Goal: Communication & Community: Answer question/provide support

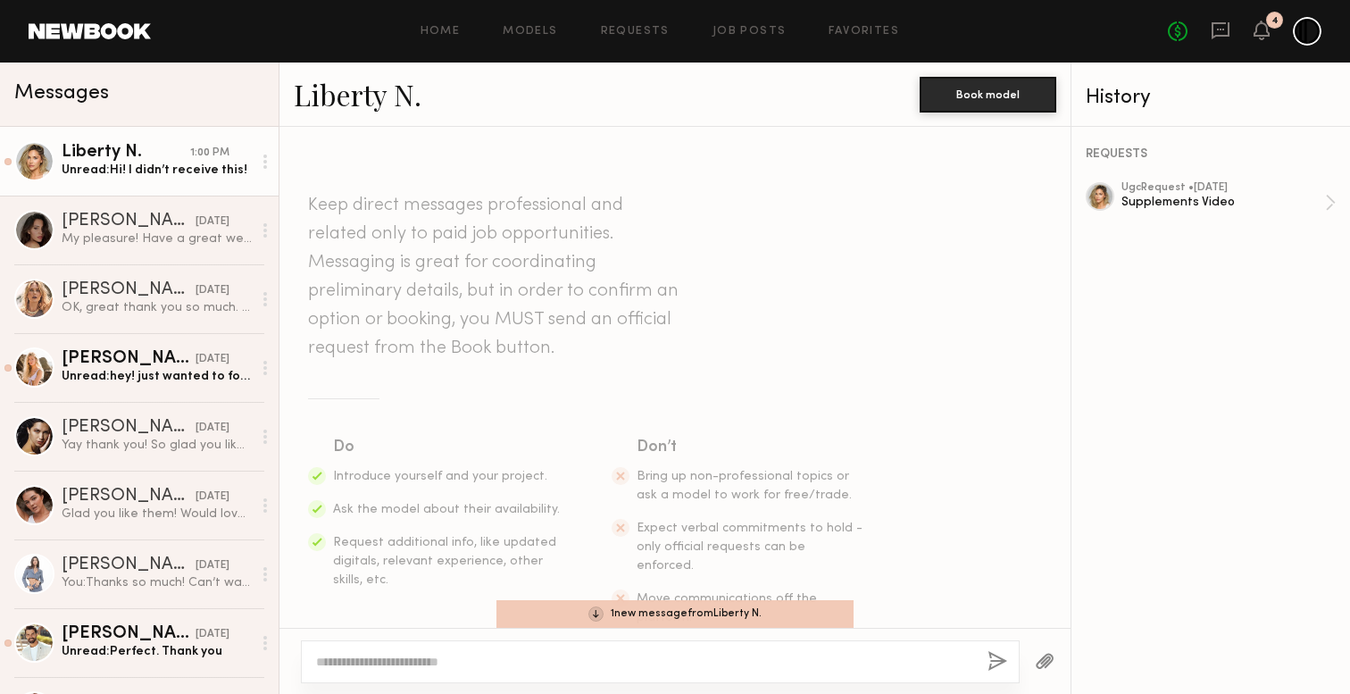
scroll to position [2990, 0]
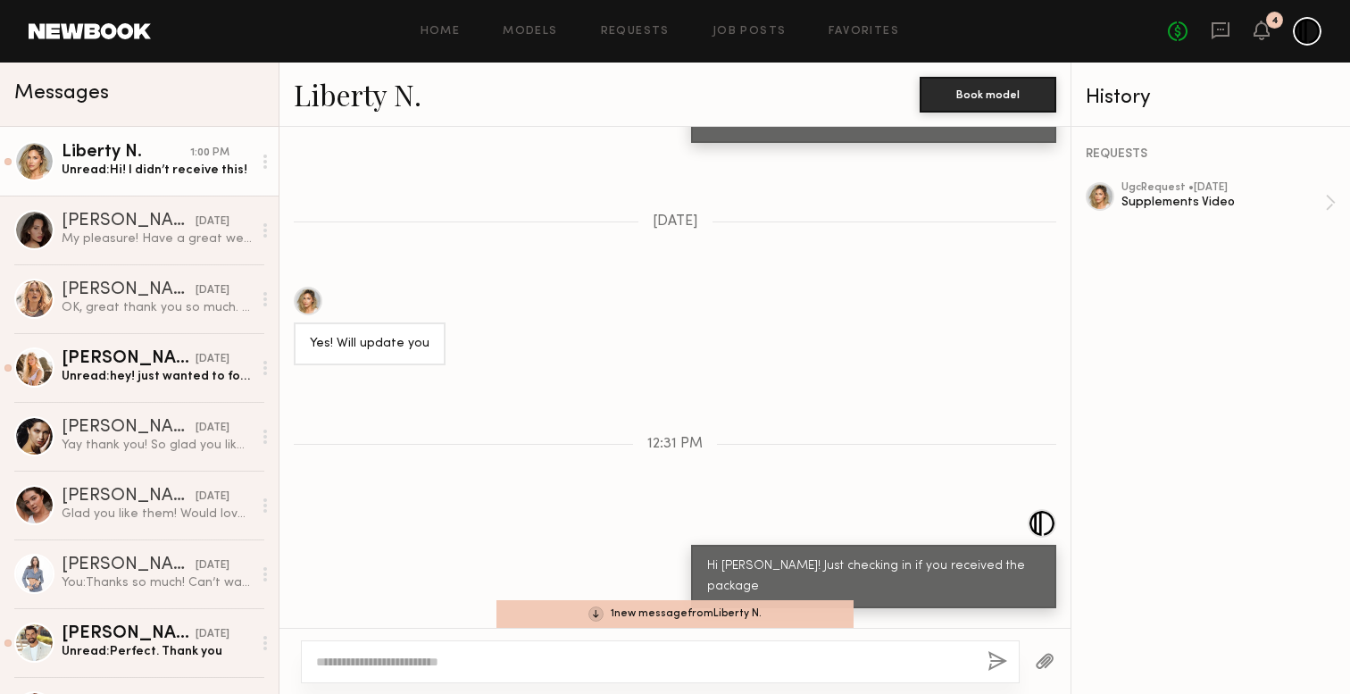
click at [139, 179] on link "Liberty N. 1:00 PM Unread: Hi! I didn’t receive this!" at bounding box center [139, 161] width 279 height 69
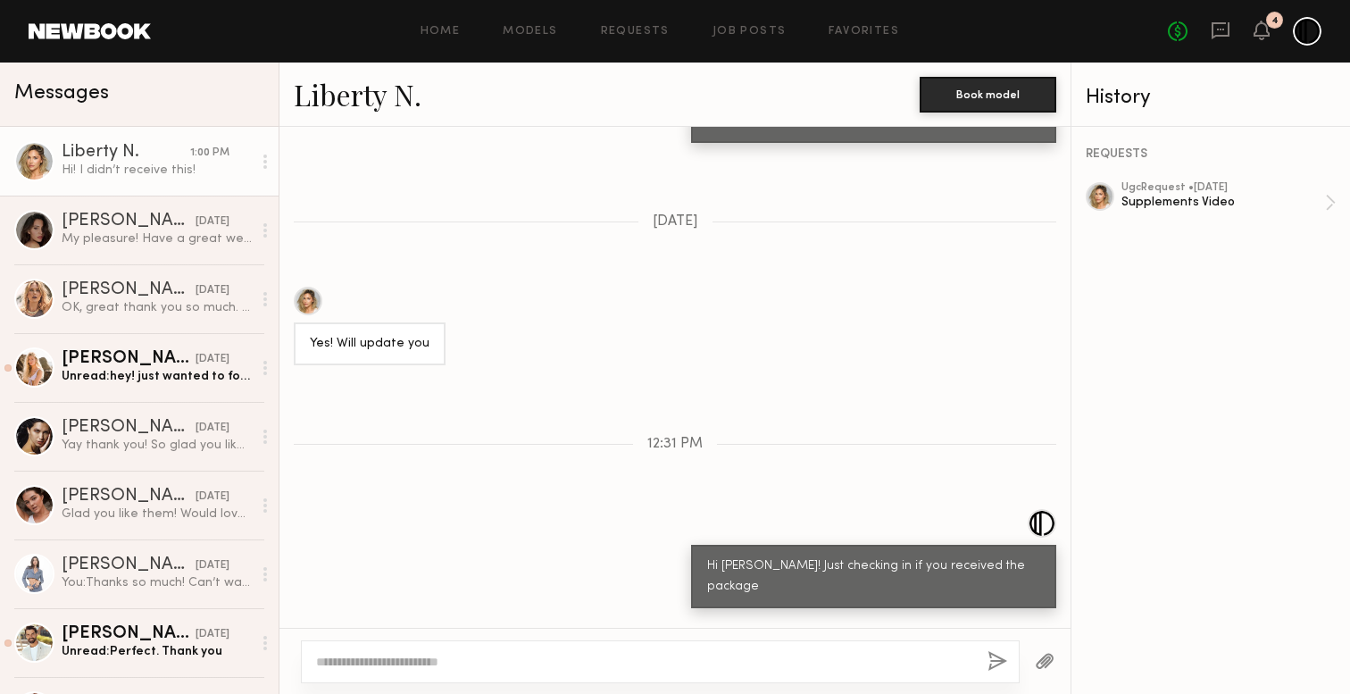
click at [114, 159] on div "Liberty N." at bounding box center [126, 153] width 129 height 18
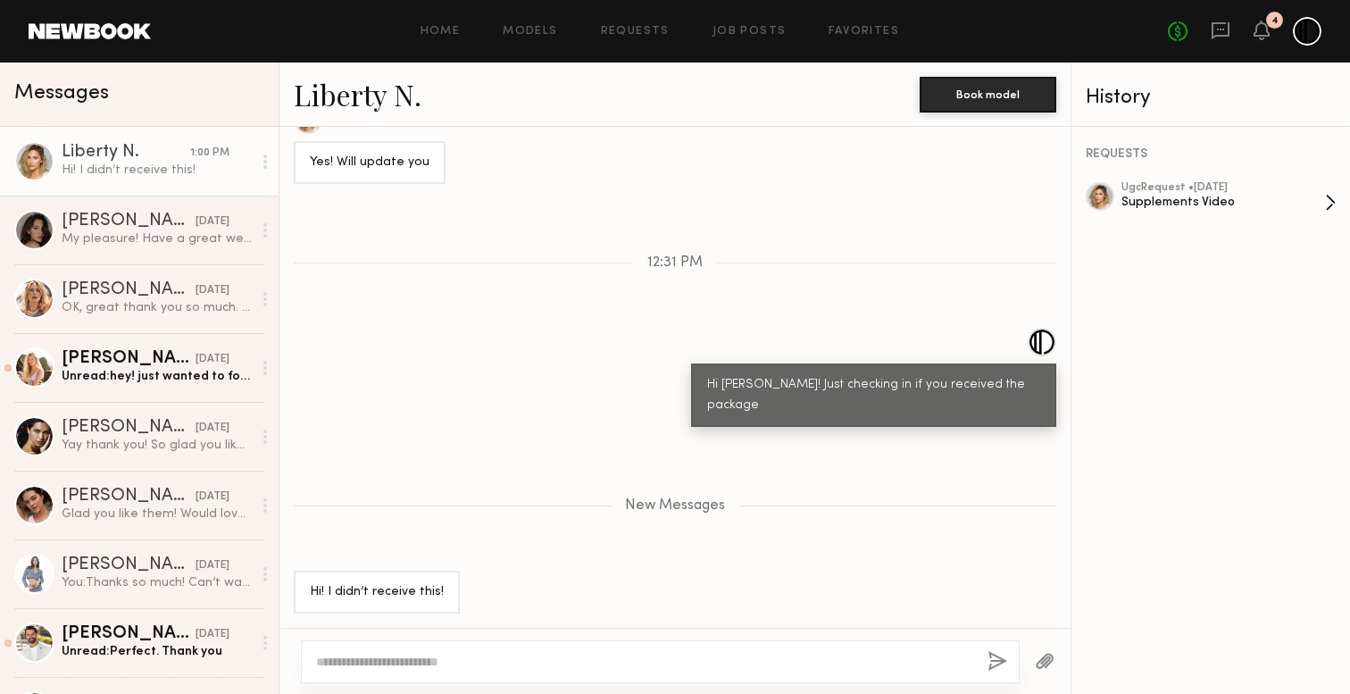
click at [1131, 210] on div "ugc Request • [DATE] Supplements Video" at bounding box center [1224, 202] width 204 height 41
click at [462, 645] on div at bounding box center [660, 661] width 719 height 43
click at [462, 680] on div at bounding box center [660, 661] width 719 height 43
click at [462, 673] on div at bounding box center [660, 661] width 719 height 43
click at [463, 661] on textarea at bounding box center [644, 662] width 657 height 18
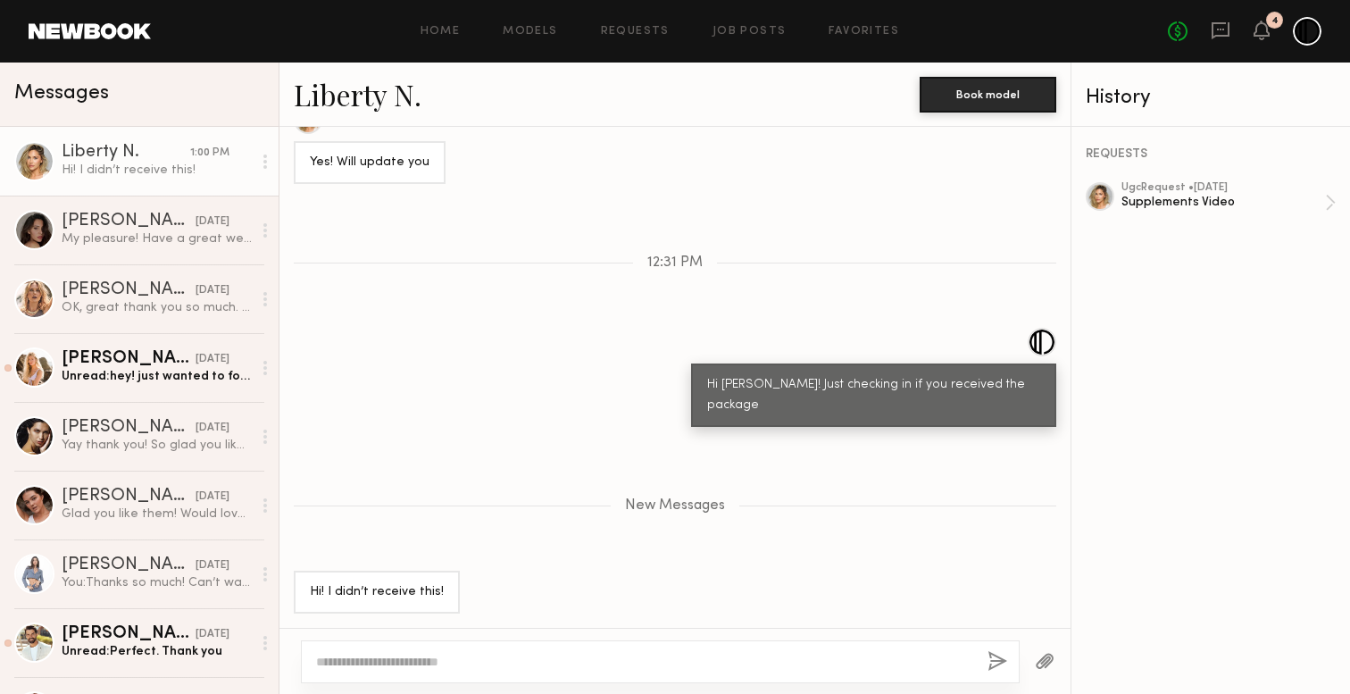
click at [418, 351] on div "Hi [PERSON_NAME]! Just checking in if you received the package" at bounding box center [675, 377] width 791 height 99
